Goal: Task Accomplishment & Management: Complete application form

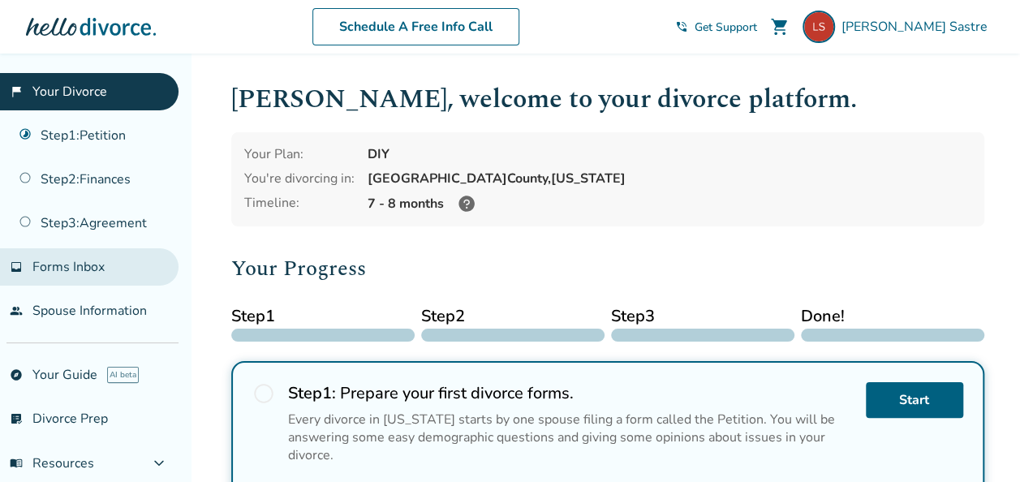
click at [54, 258] on span "Forms Inbox" at bounding box center [68, 267] width 72 height 18
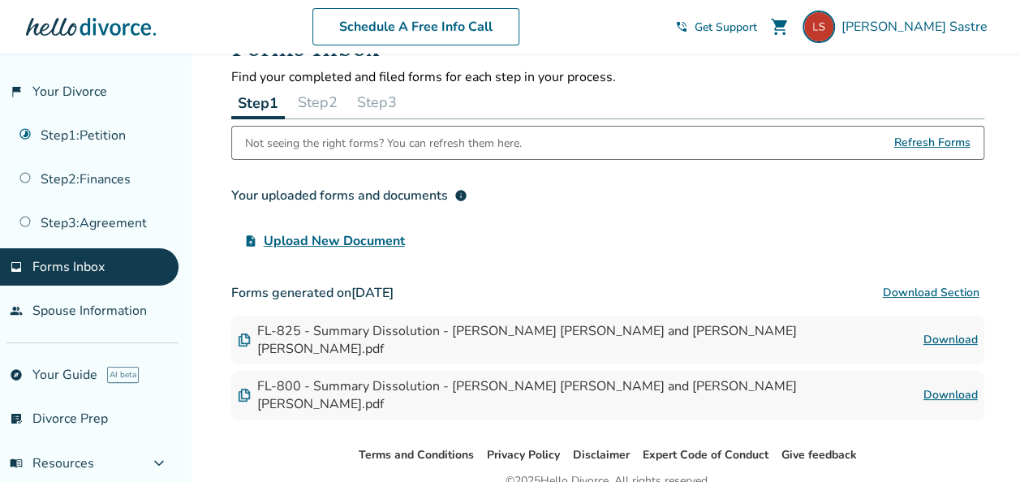
scroll to position [94, 0]
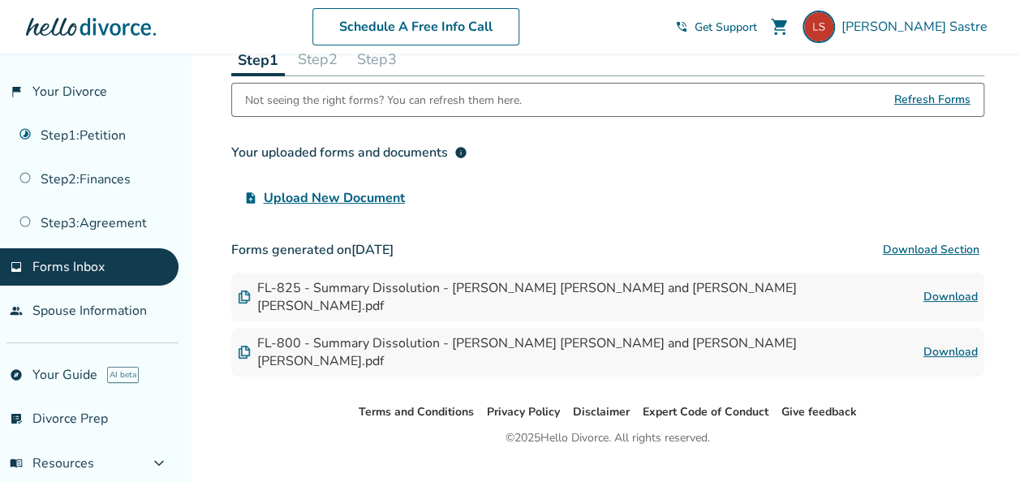
click at [954, 289] on link "Download" at bounding box center [951, 296] width 54 height 19
click at [954, 342] on link "Download" at bounding box center [951, 351] width 54 height 19
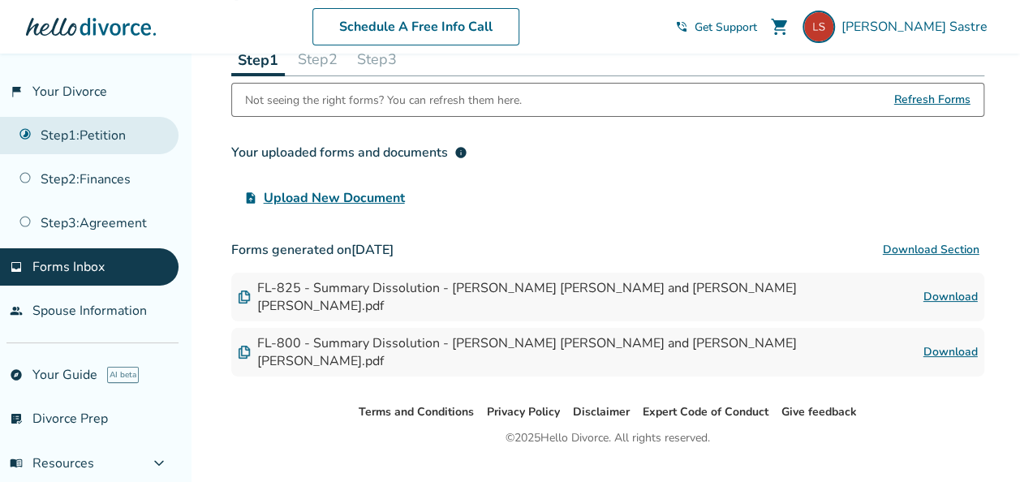
click at [96, 138] on link "Step 1 : Petition" at bounding box center [89, 135] width 179 height 37
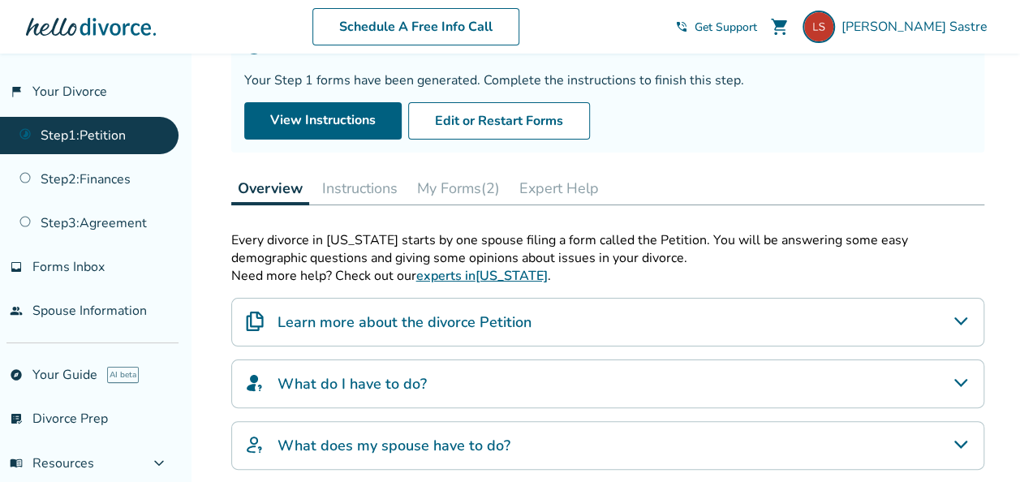
scroll to position [243, 0]
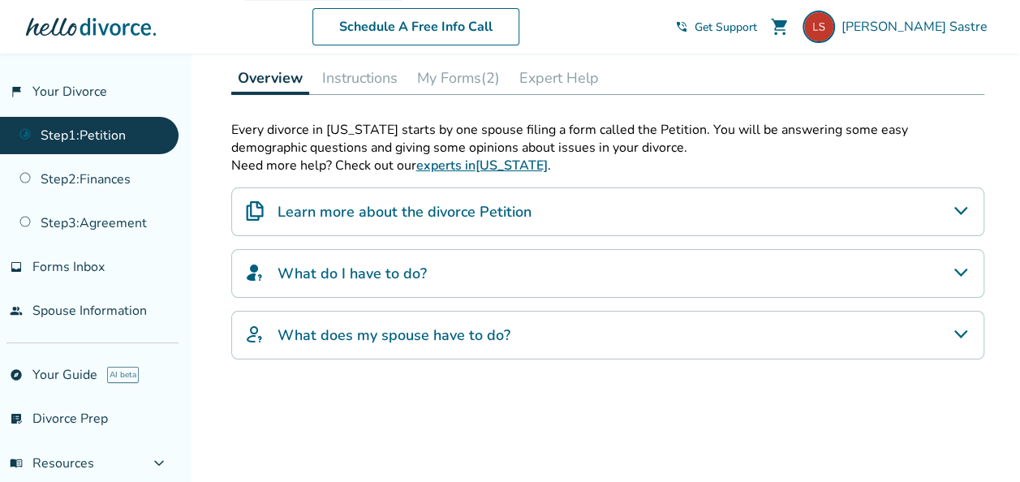
click at [429, 269] on div "What do I have to do?" at bounding box center [607, 273] width 753 height 49
